Goal: Book appointment/travel/reservation

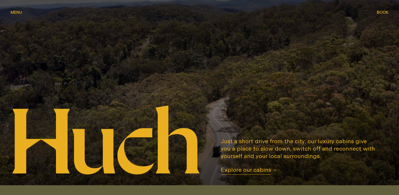
click at [236, 171] on span "Explore our cabins" at bounding box center [246, 170] width 51 height 9
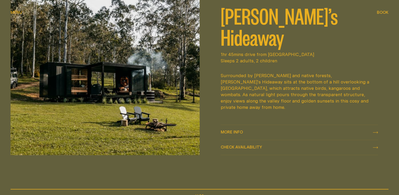
scroll to position [247, 0]
click at [238, 131] on span "More info" at bounding box center [232, 132] width 22 height 4
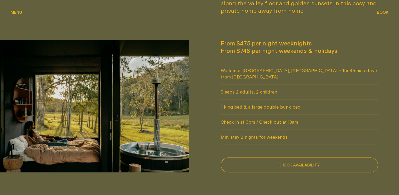
scroll to position [413, 0]
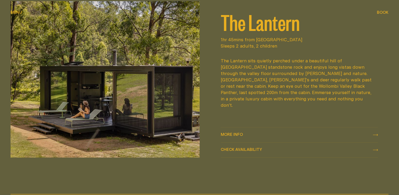
scroll to position [677, 0]
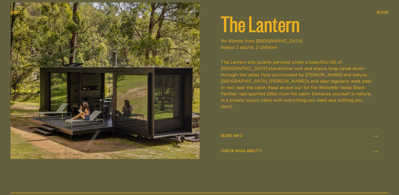
click at [234, 135] on span "More info" at bounding box center [232, 136] width 22 height 4
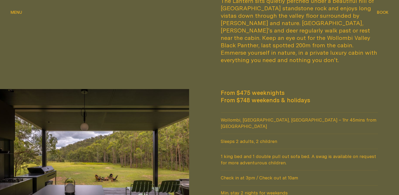
scroll to position [378, 0]
